Goal: Transaction & Acquisition: Obtain resource

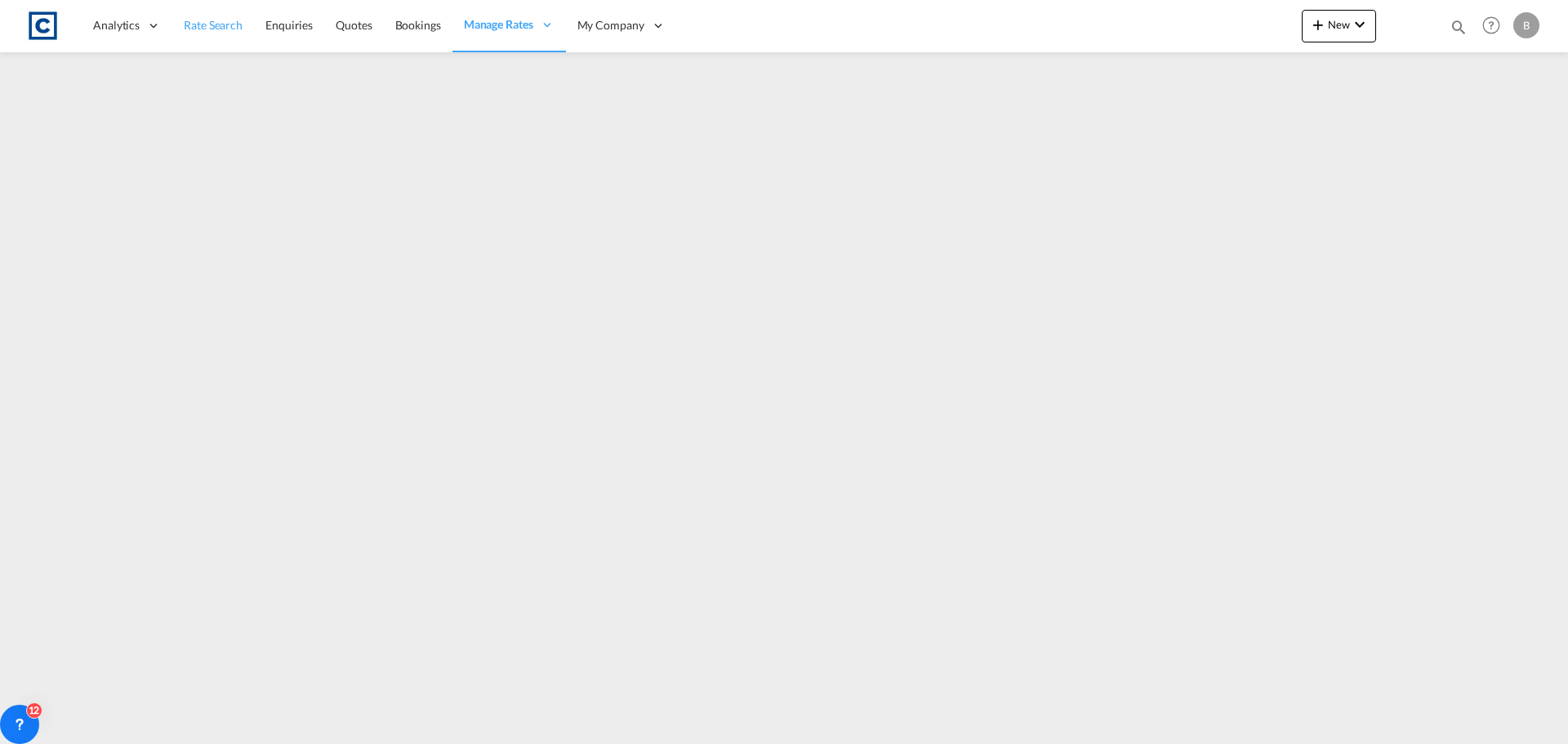
click at [219, 30] on span "Rate Search" at bounding box center [213, 24] width 59 height 14
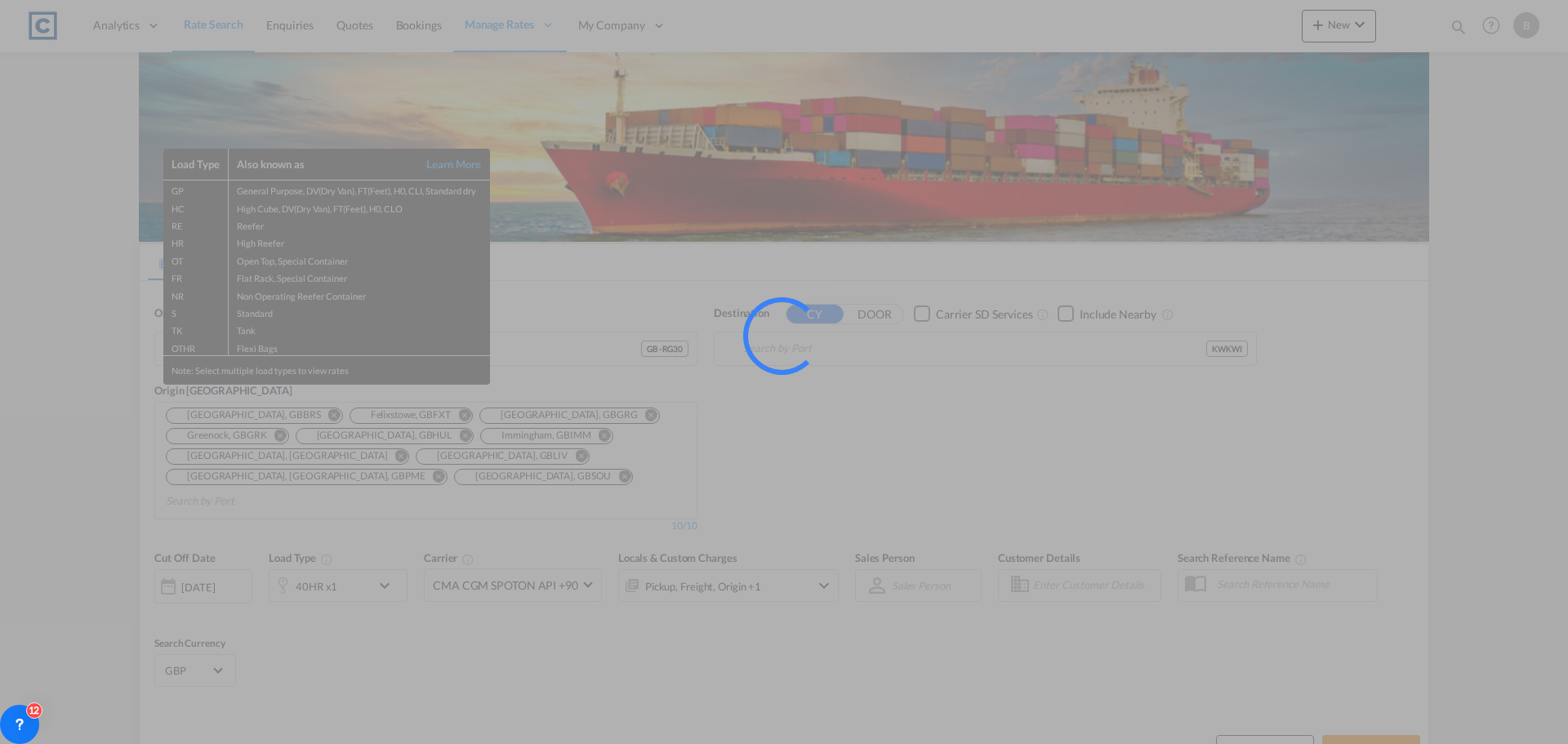
type input "GB-RG30, Reading"
type input "[GEOGRAPHIC_DATA], KWKWI"
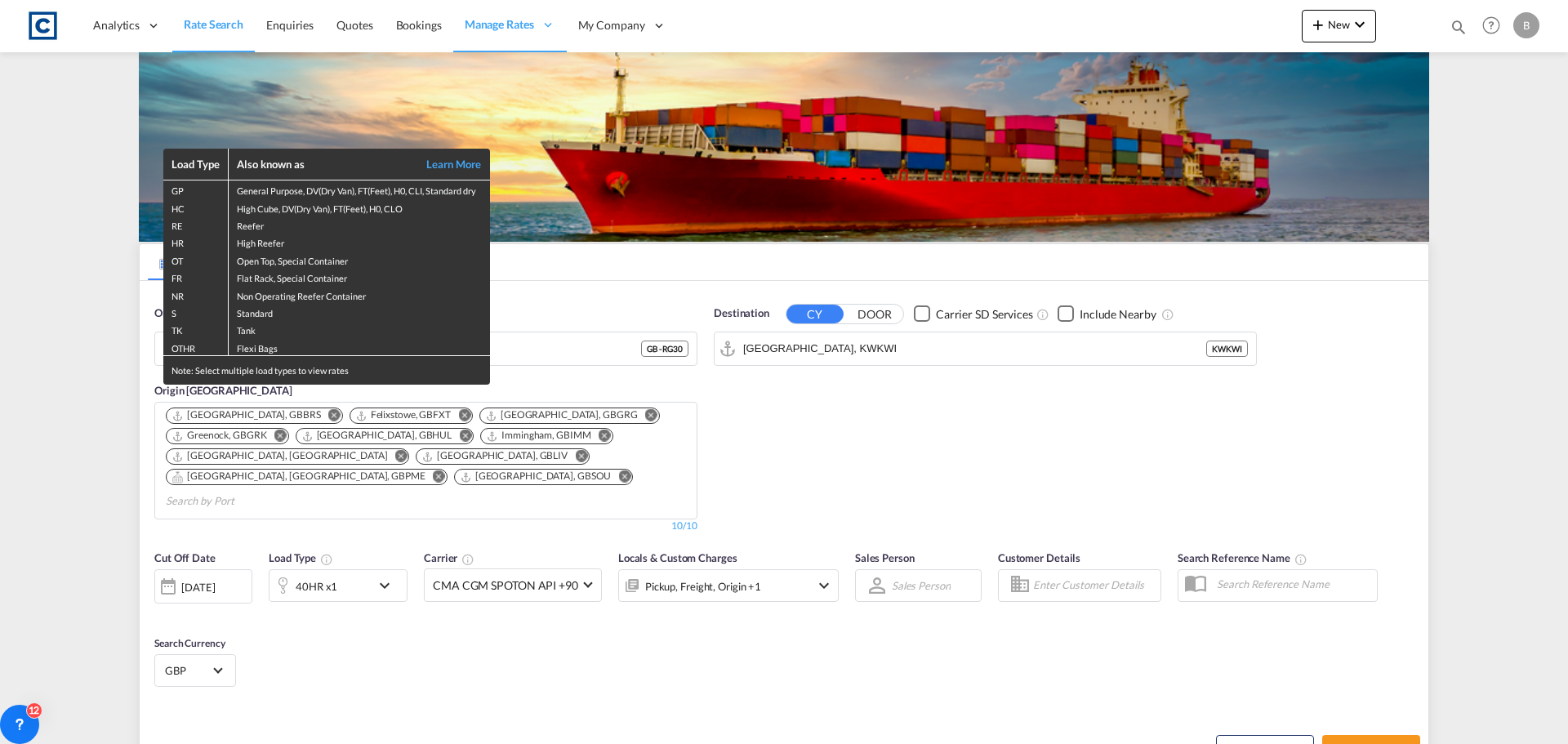
click at [613, 257] on div "Load Type Also known as Learn More GP General Purpose, DV(Dry Van), FT(Feet), H…" at bounding box center [784, 372] width 1568 height 744
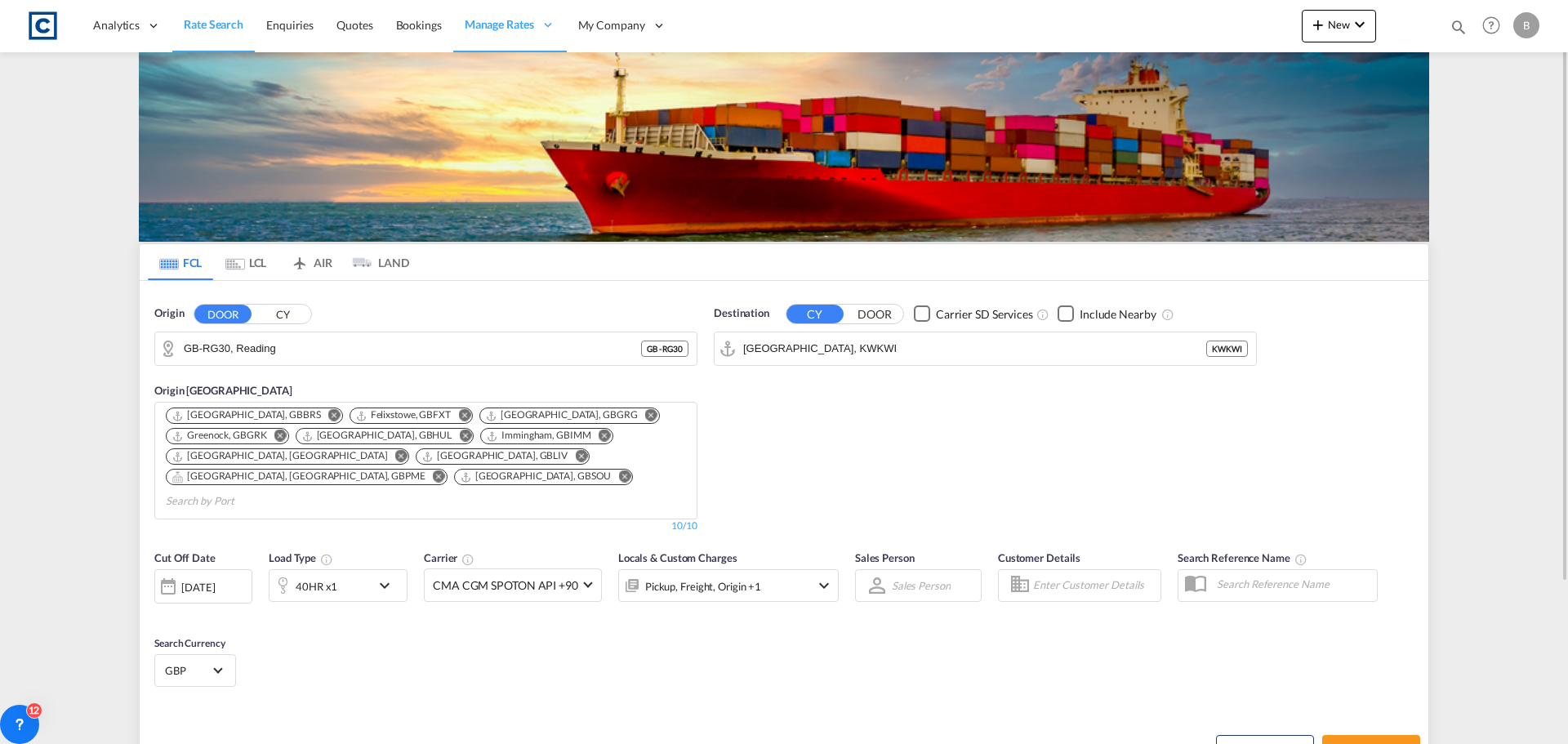
click at [350, 569] on div "40HR x1" at bounding box center [319, 585] width 101 height 33
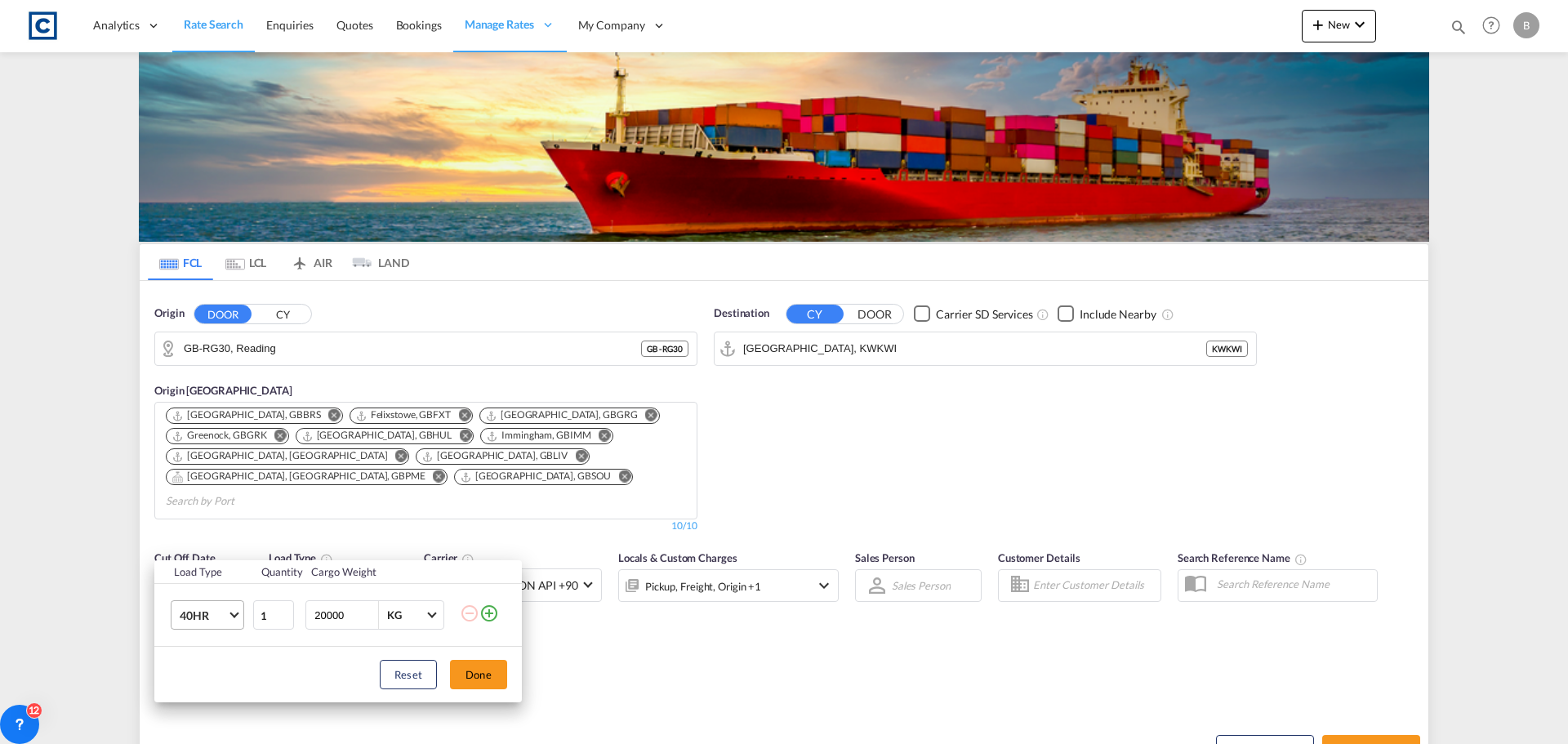
click at [206, 619] on span "40HR" at bounding box center [203, 616] width 48 height 17
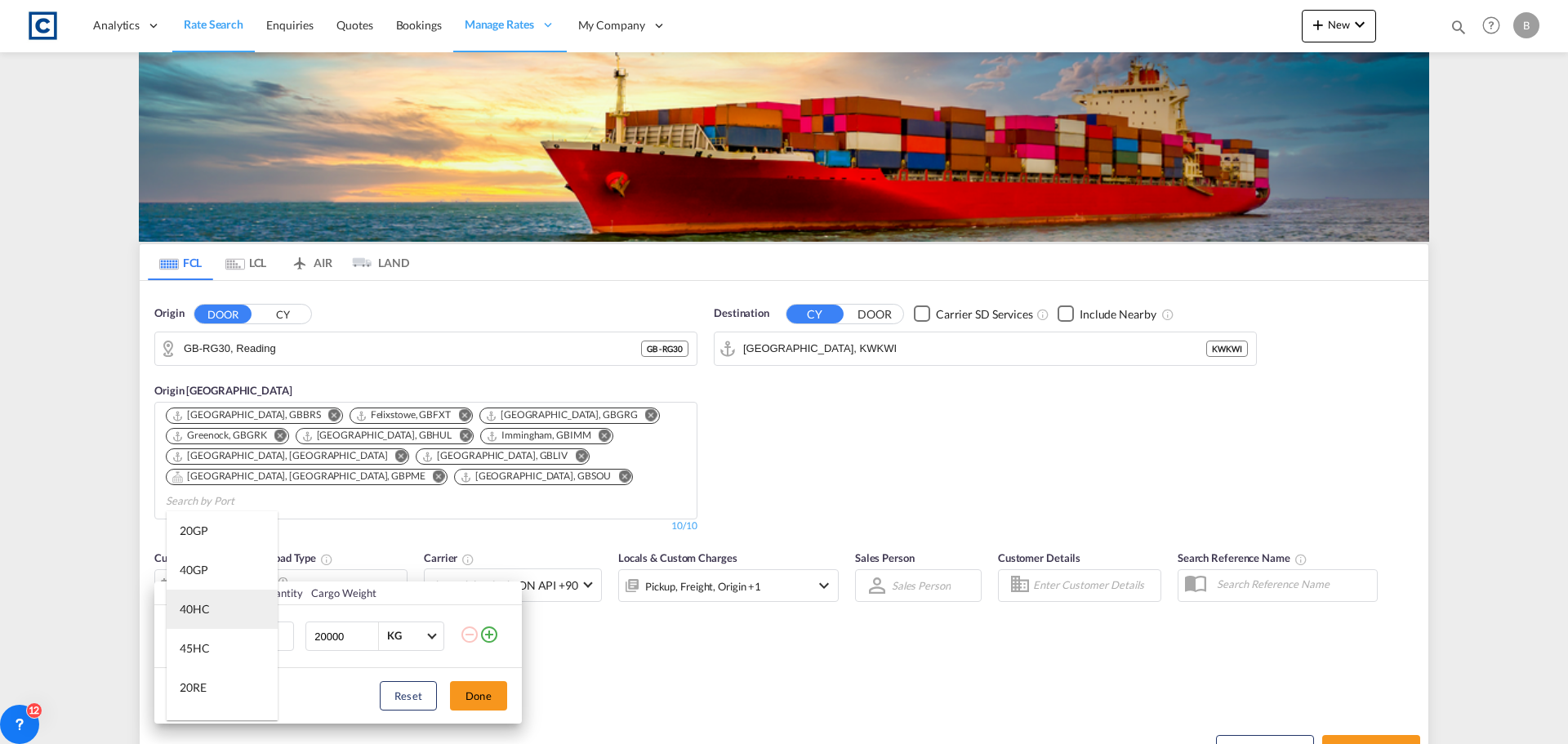
click at [209, 610] on div "40HC" at bounding box center [195, 609] width 30 height 17
click at [487, 696] on button "Done" at bounding box center [478, 696] width 57 height 29
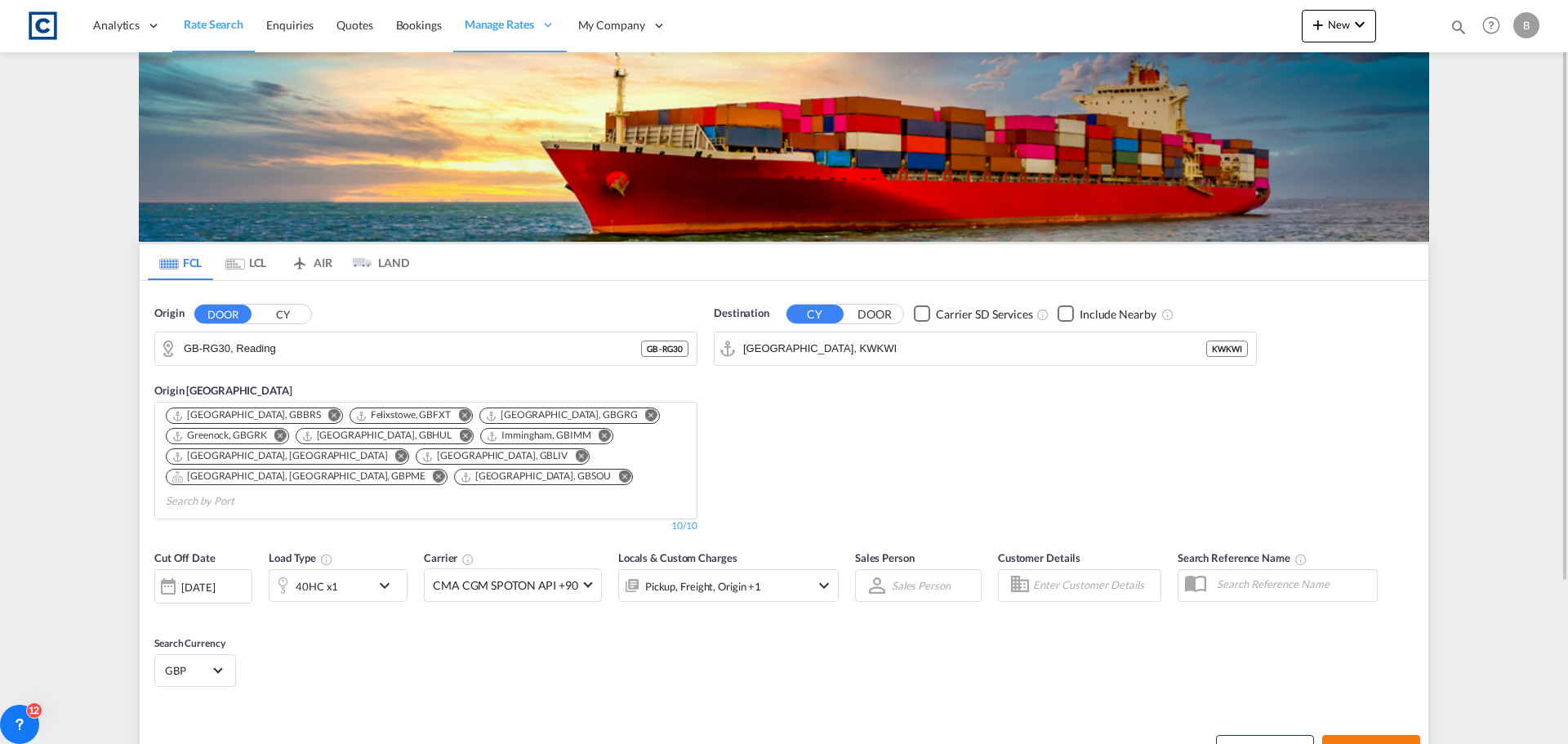
click at [1384, 743] on span "Search Rates" at bounding box center [1372, 750] width 79 height 13
type input "RG30 to KWKWI / [DATE]"
